Goal: Transaction & Acquisition: Book appointment/travel/reservation

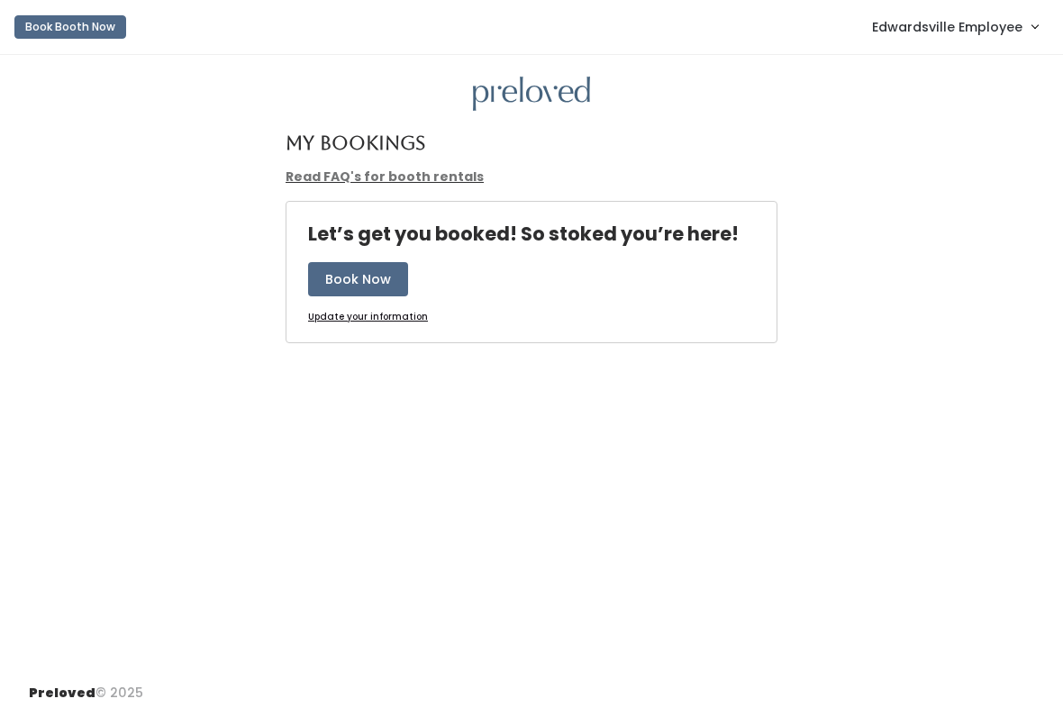
click at [950, 32] on span "Edwardsville Employee" at bounding box center [947, 27] width 150 height 20
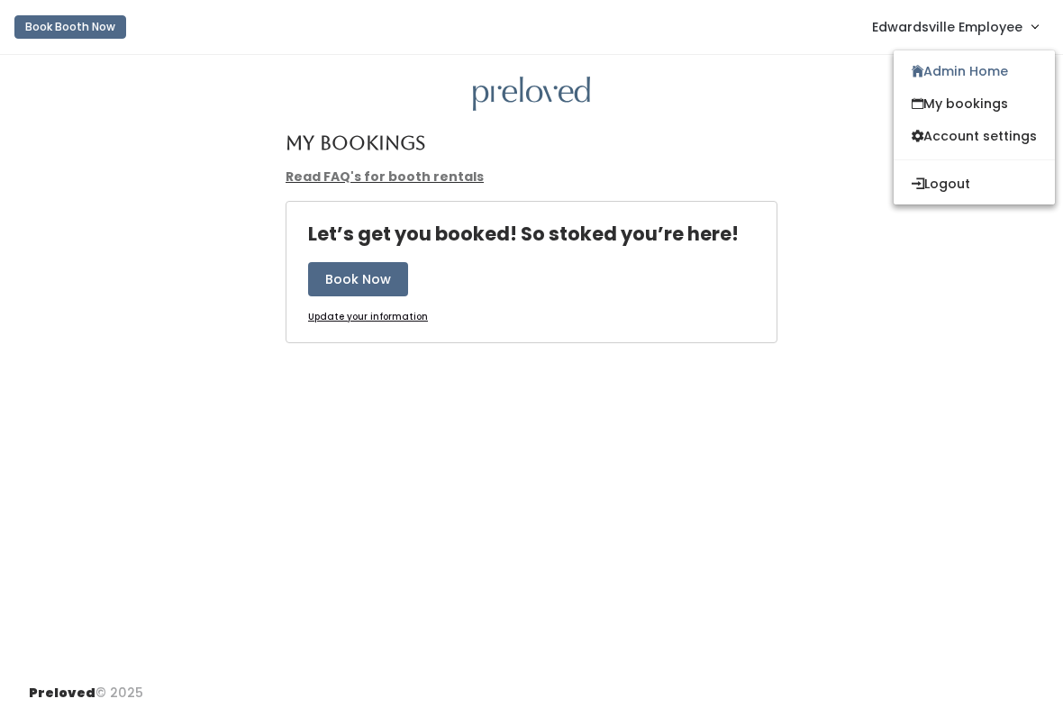
click at [979, 77] on link "Admin Home" at bounding box center [974, 71] width 161 height 32
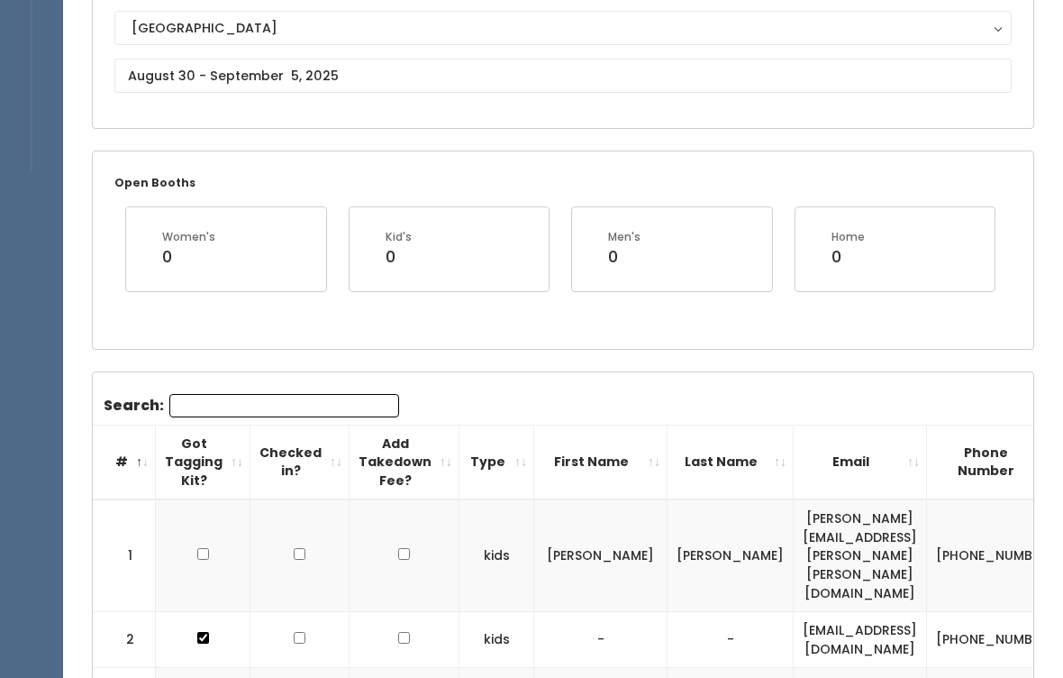
scroll to position [205, 0]
click at [488, 69] on input "text" at bounding box center [562, 76] width 897 height 34
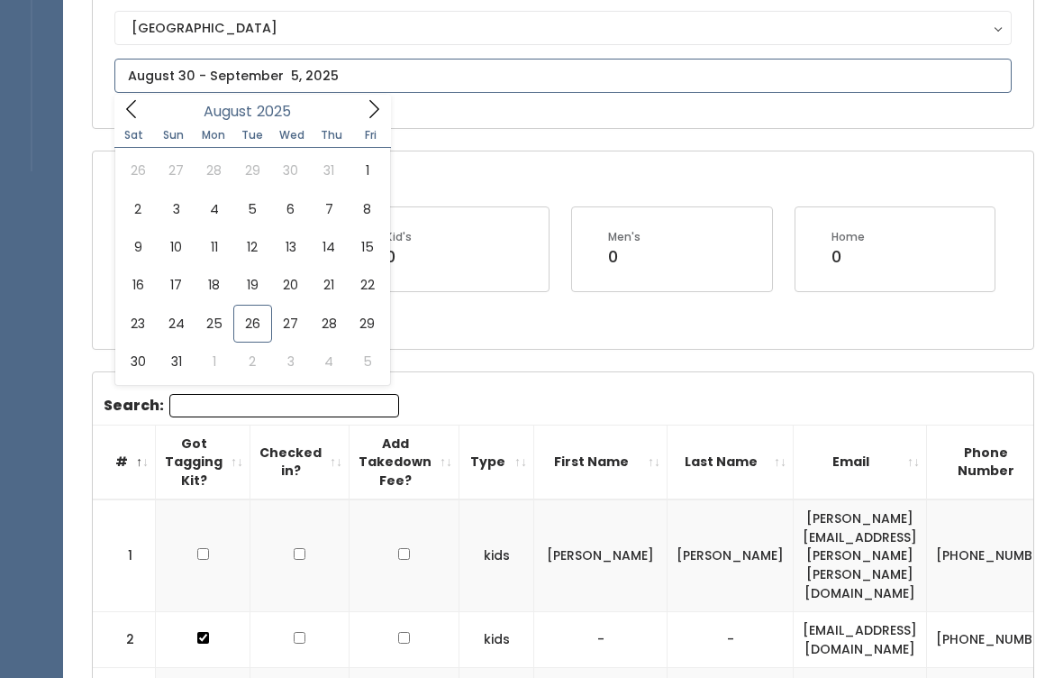
click at [372, 113] on icon at bounding box center [374, 109] width 20 height 20
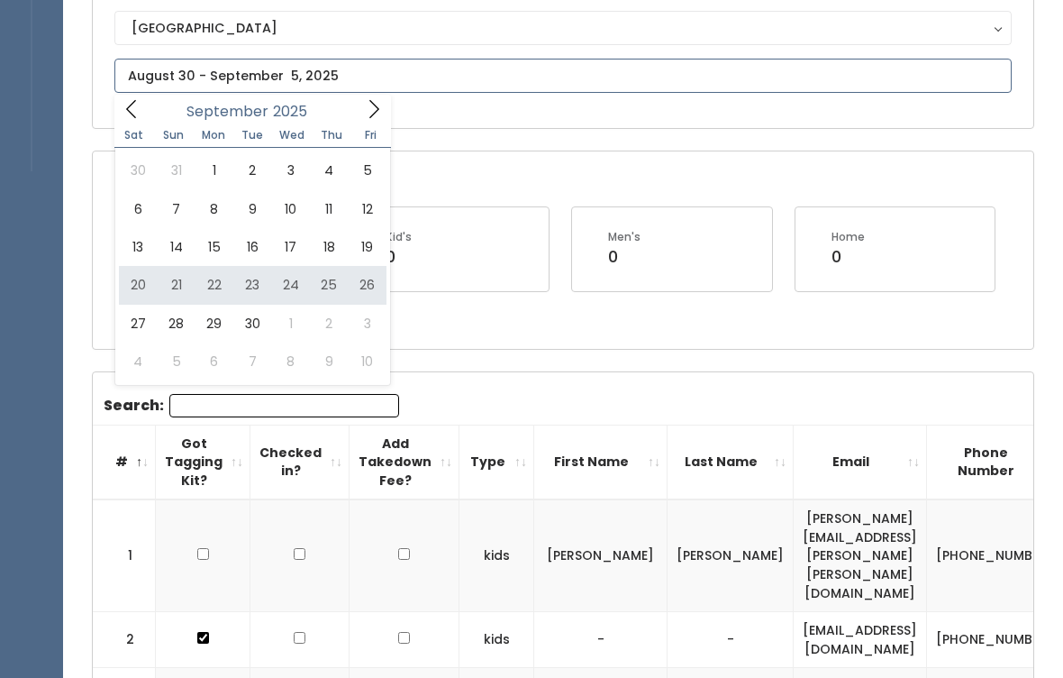
type input "September 20 to September 26"
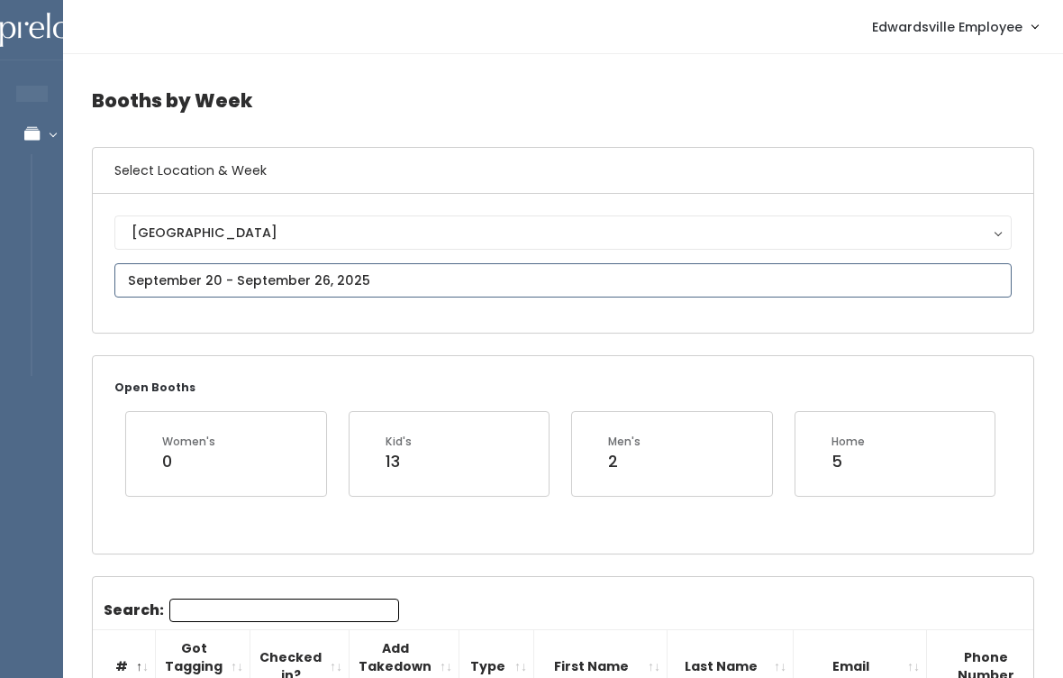
click at [375, 280] on input "text" at bounding box center [562, 280] width 897 height 34
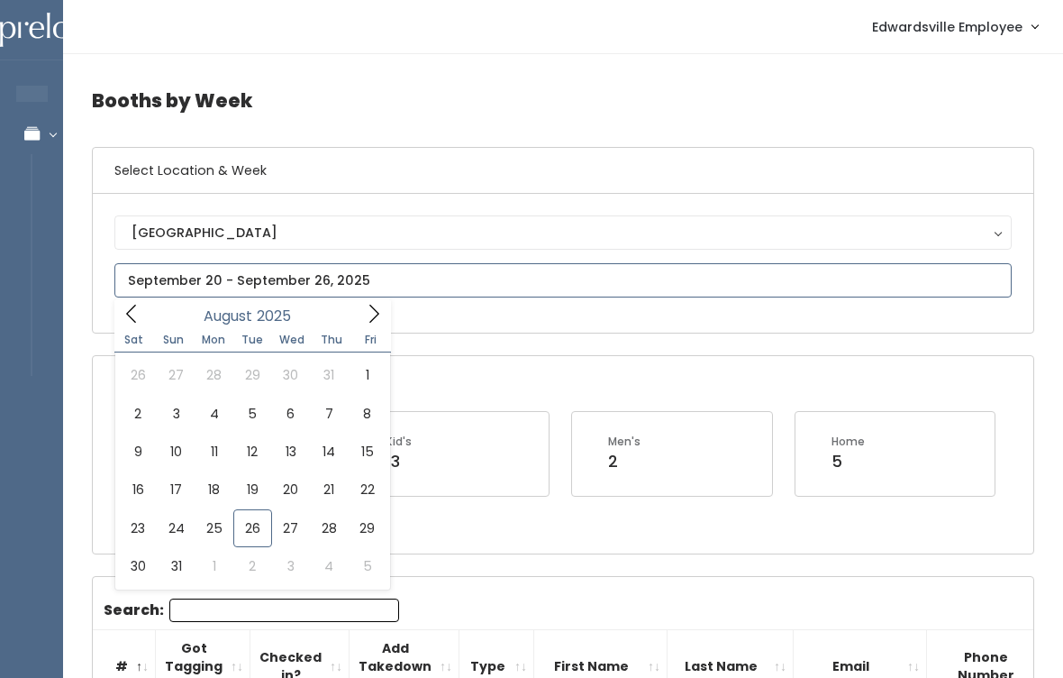
type input "August 30 to September 5"
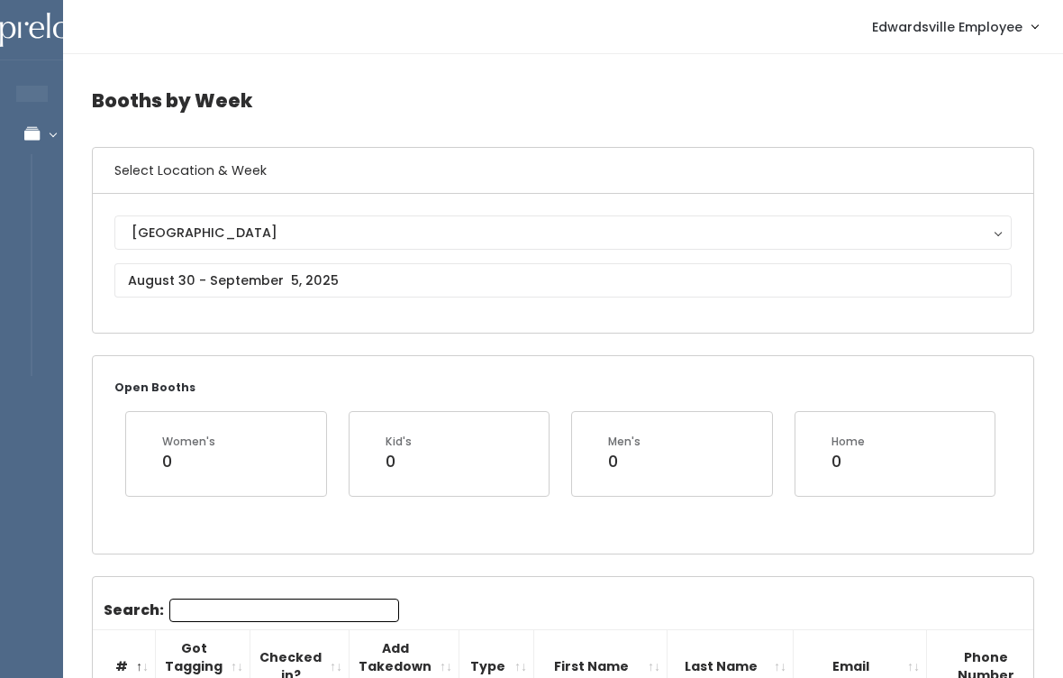
click at [990, 23] on span "Edwardsville Employee" at bounding box center [947, 27] width 150 height 20
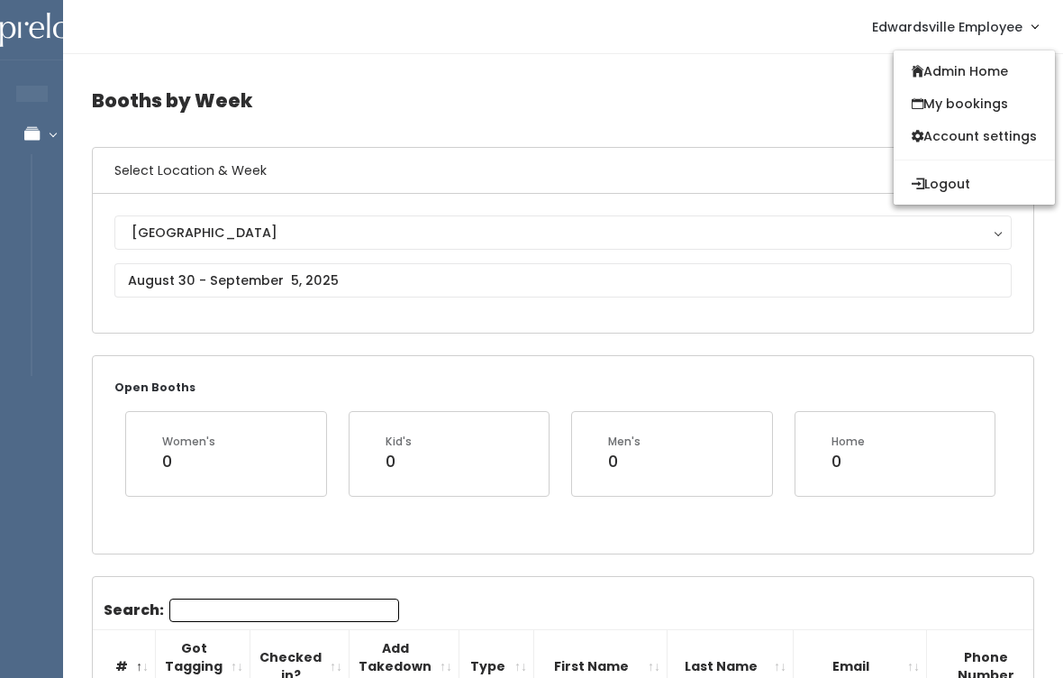
click at [302, 88] on h4 "Booths by Week" at bounding box center [563, 101] width 943 height 50
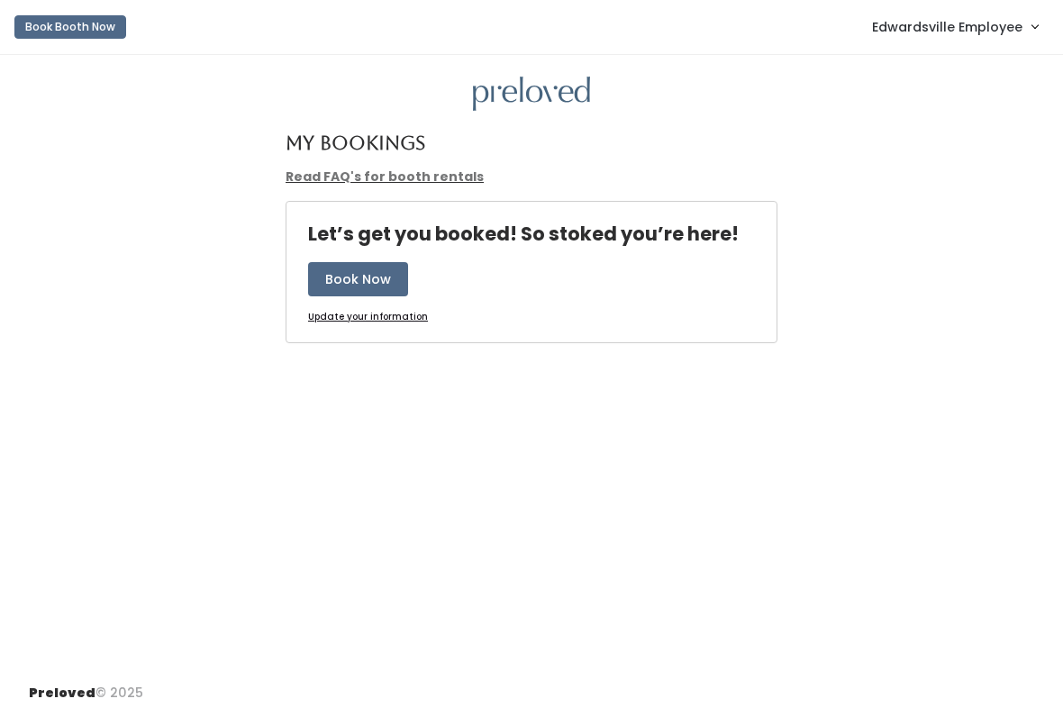
click at [348, 282] on button "Book Now" at bounding box center [358, 279] width 100 height 34
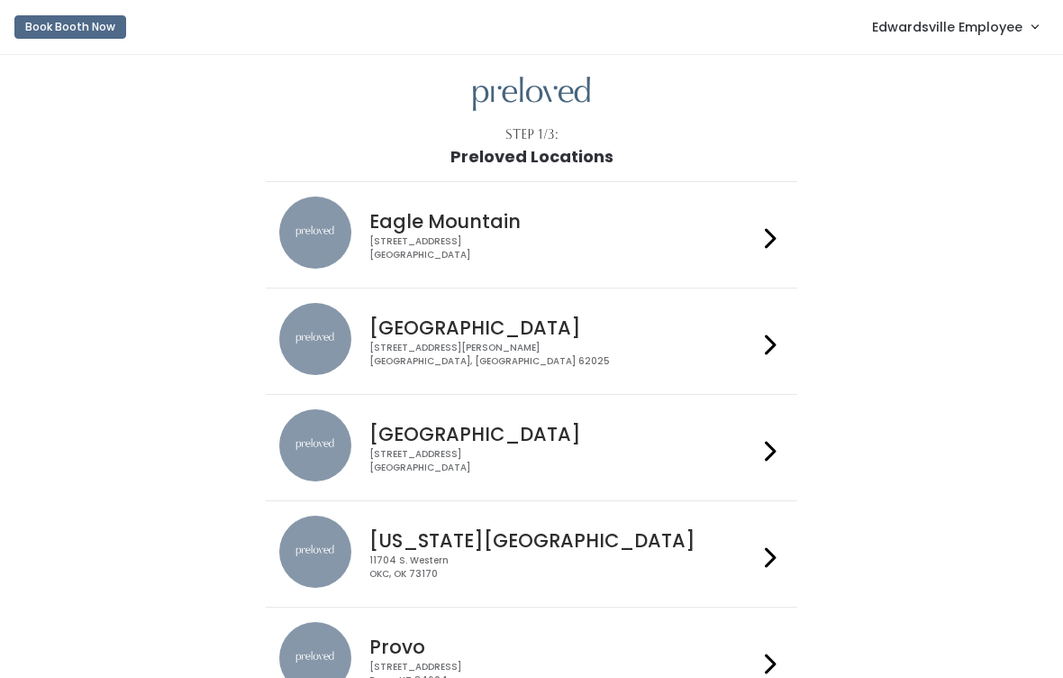
click at [700, 349] on div "[STREET_ADDRESS][PERSON_NAME]" at bounding box center [562, 355] width 387 height 26
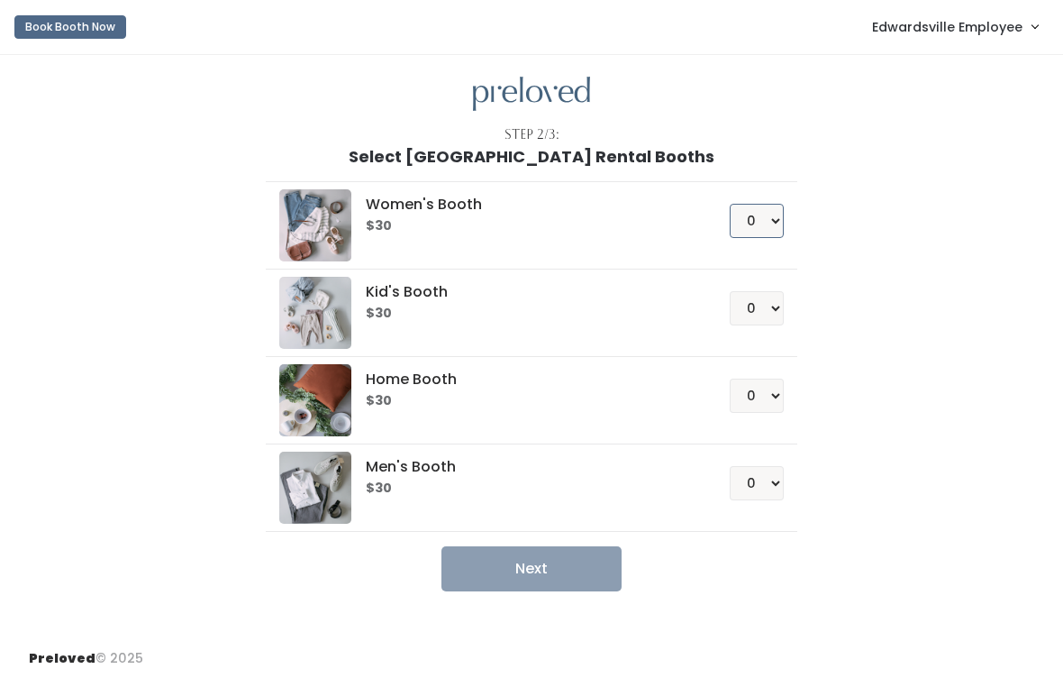
click at [762, 216] on select "0 1 2 3 4" at bounding box center [757, 221] width 54 height 34
select select "1"
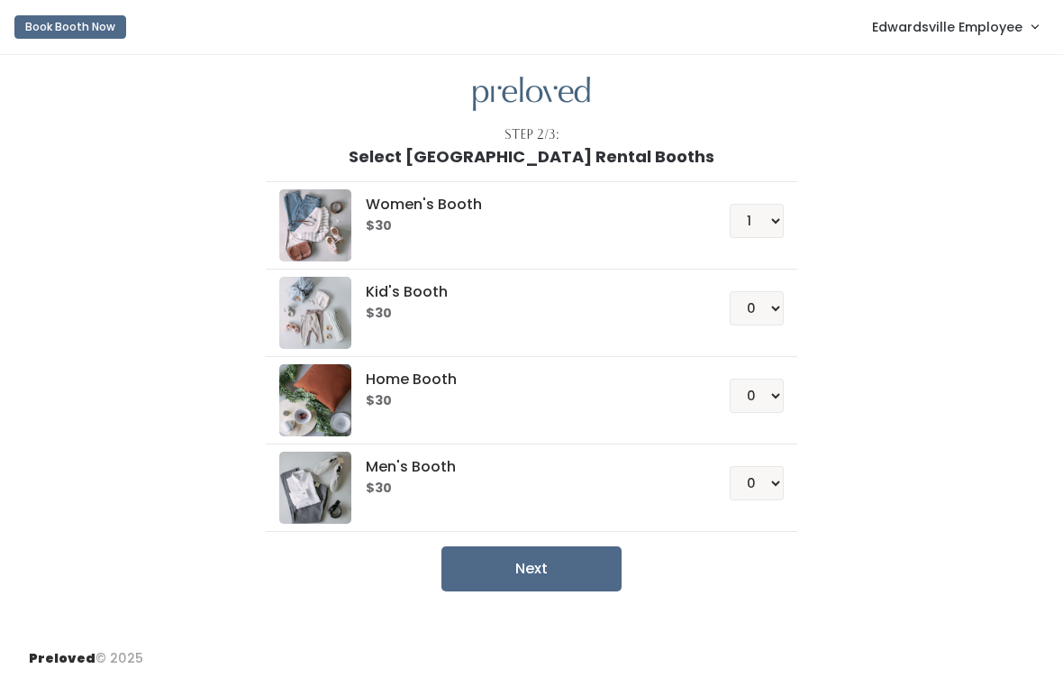
click at [536, 575] on button "Next" at bounding box center [532, 568] width 180 height 45
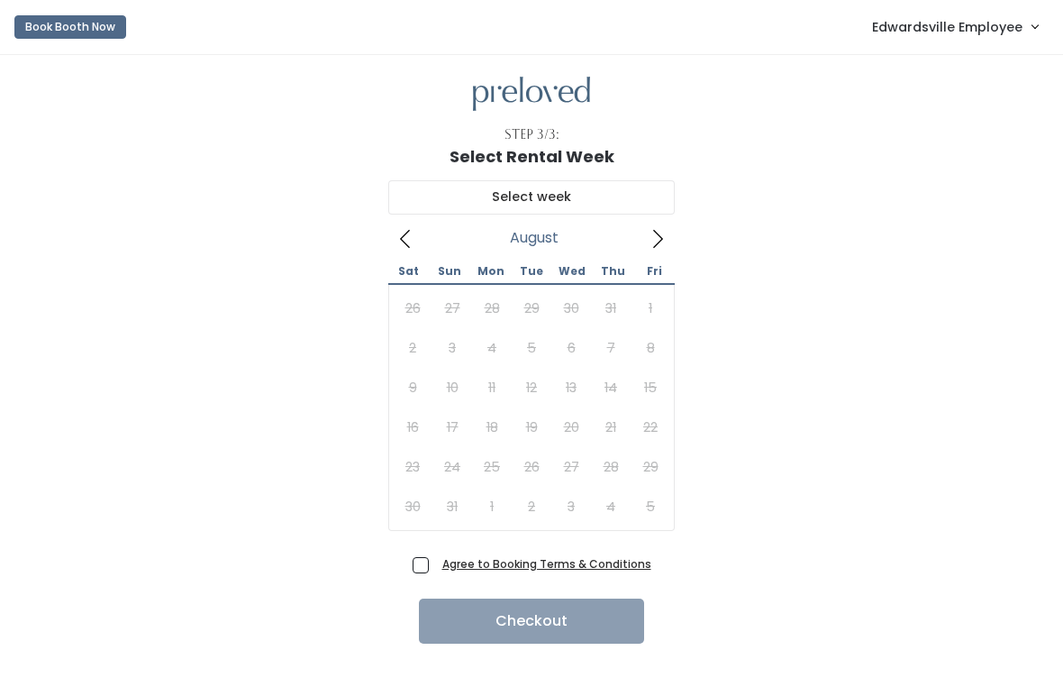
click at [653, 236] on icon at bounding box center [658, 239] width 20 height 20
